Goal: Task Accomplishment & Management: Manage account settings

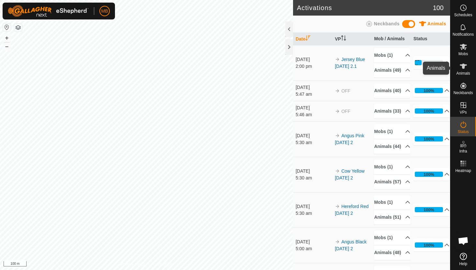
click at [463, 66] on icon at bounding box center [463, 66] width 7 height 5
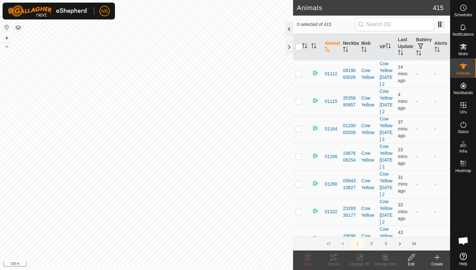
click at [286, 28] on div at bounding box center [290, 29] width 8 height 16
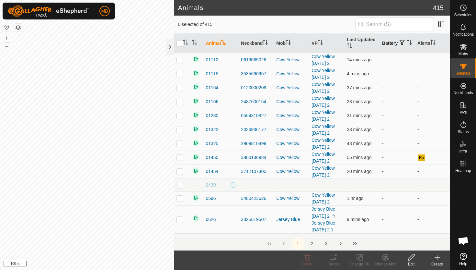
click at [407, 45] on icon "Activate to sort" at bounding box center [409, 42] width 5 height 5
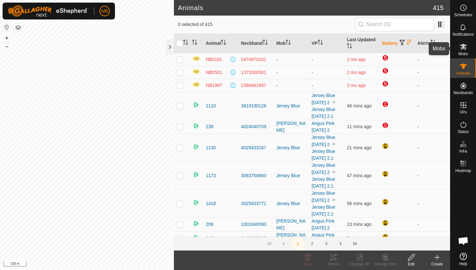
click at [464, 46] on icon at bounding box center [463, 47] width 7 height 6
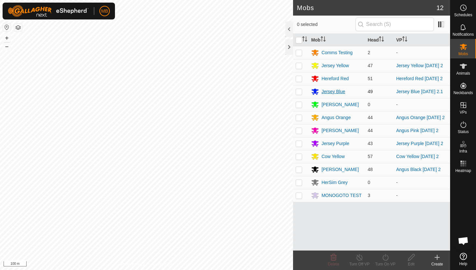
click at [330, 90] on div "Jersey Blue" at bounding box center [334, 91] width 24 height 7
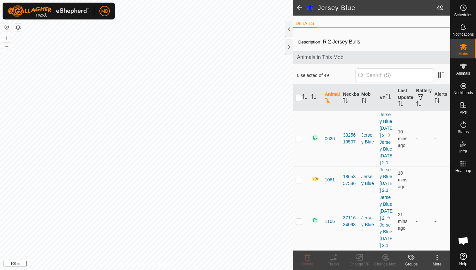
click at [298, 99] on input "checkbox" at bounding box center [299, 98] width 6 height 6
checkbox input "true"
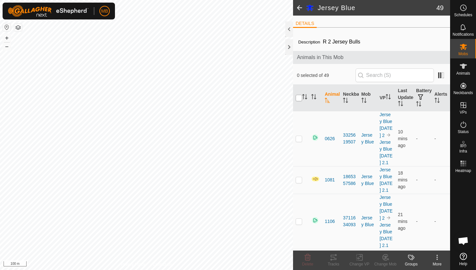
checkbox input "true"
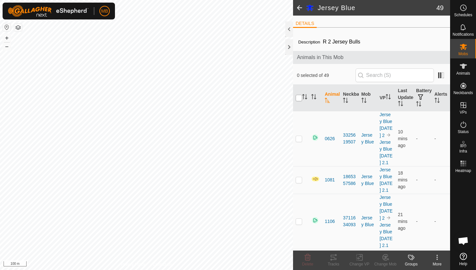
checkbox input "true"
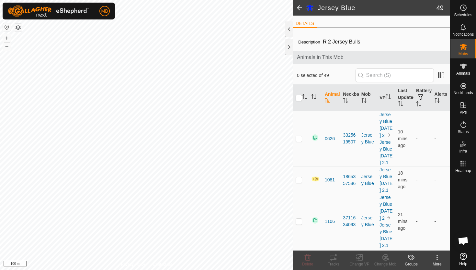
checkbox input "true"
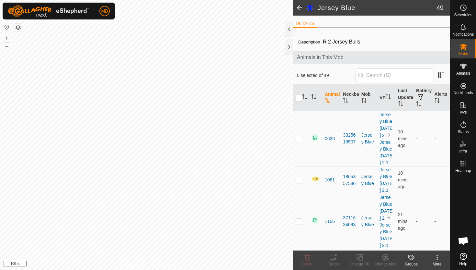
checkbox input "true"
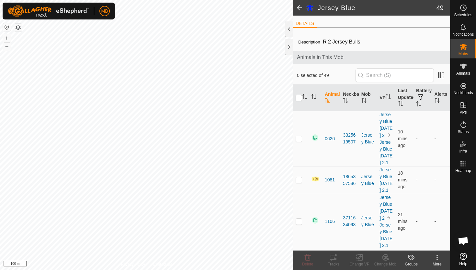
checkbox input "true"
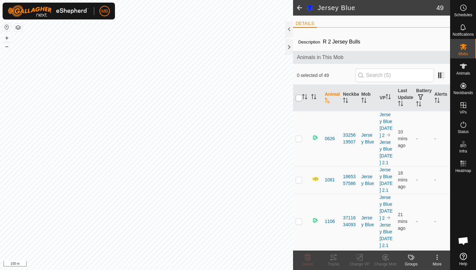
checkbox input "true"
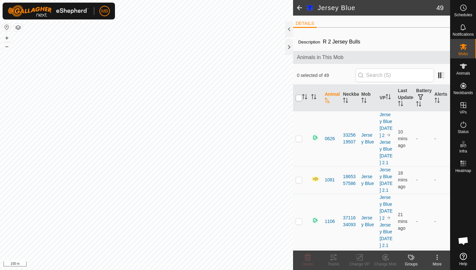
checkbox input "true"
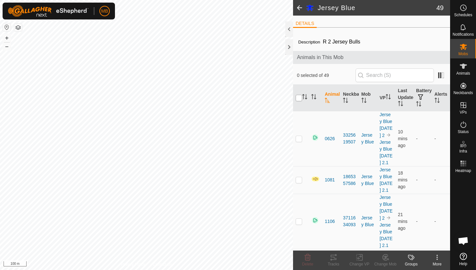
checkbox input "true"
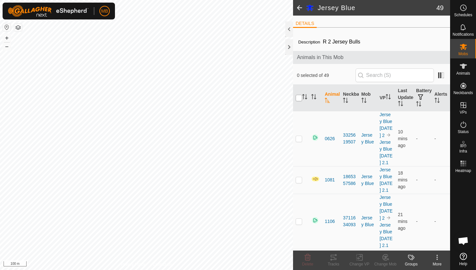
checkbox input "true"
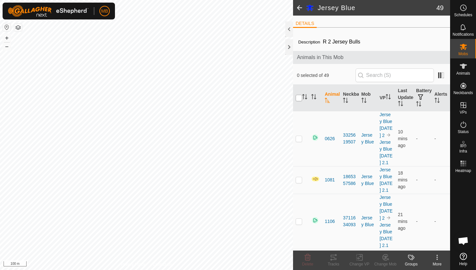
checkbox input "true"
click at [299, 97] on input "checkbox" at bounding box center [299, 98] width 6 height 6
checkbox input "false"
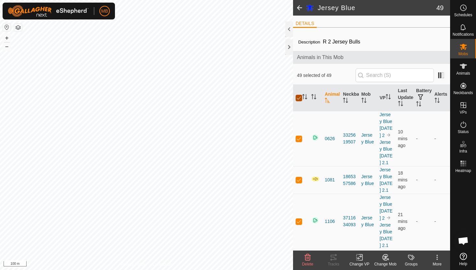
checkbox input "false"
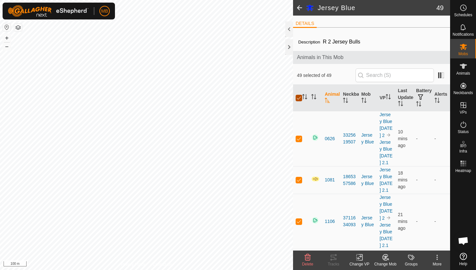
checkbox input "false"
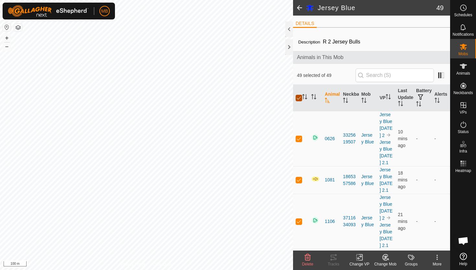
checkbox input "false"
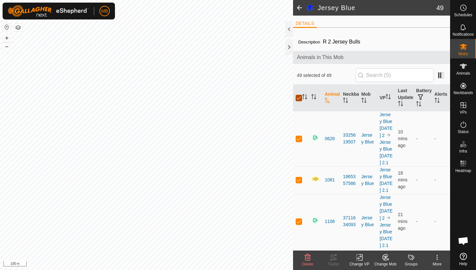
checkbox input "false"
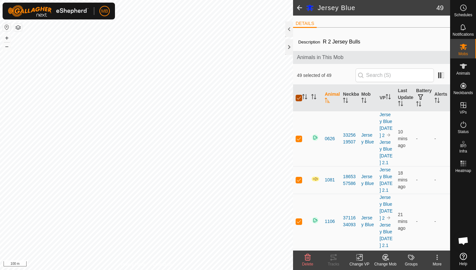
checkbox input "false"
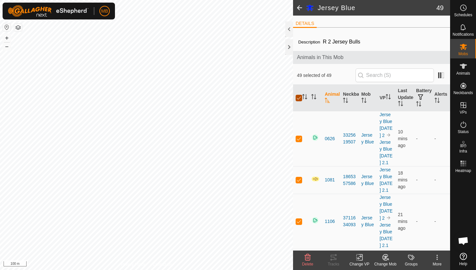
checkbox input "false"
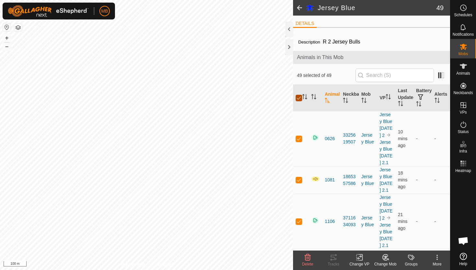
checkbox input "false"
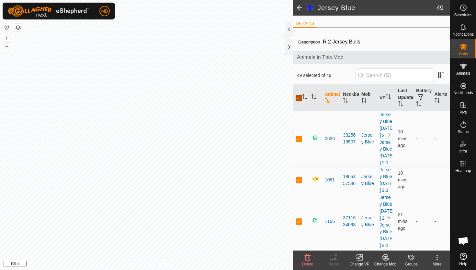
checkbox input "false"
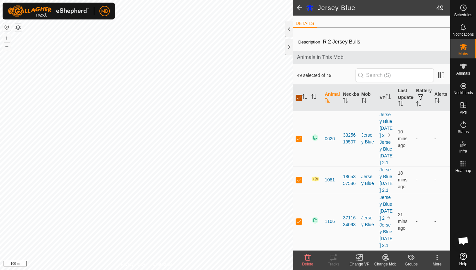
checkbox input "false"
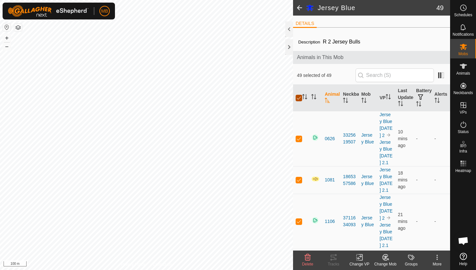
checkbox input "false"
click at [464, 69] on icon at bounding box center [464, 66] width 8 height 8
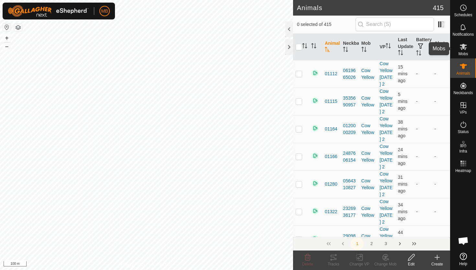
click at [465, 44] on icon at bounding box center [463, 47] width 7 height 6
